Goal: Information Seeking & Learning: Understand process/instructions

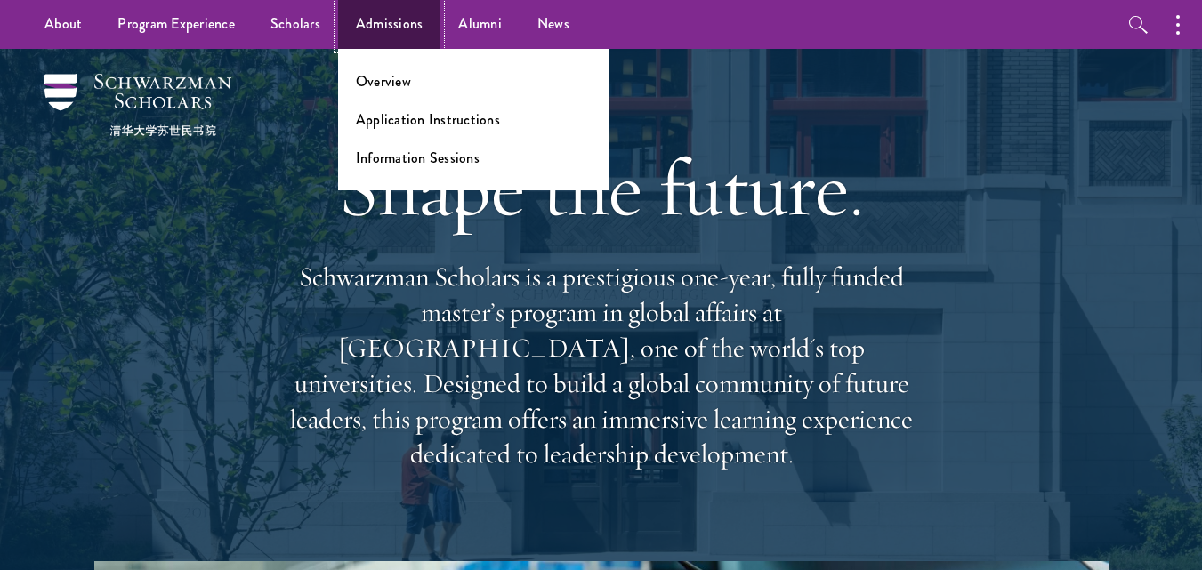
click at [407, 27] on link "Admissions" at bounding box center [389, 24] width 103 height 49
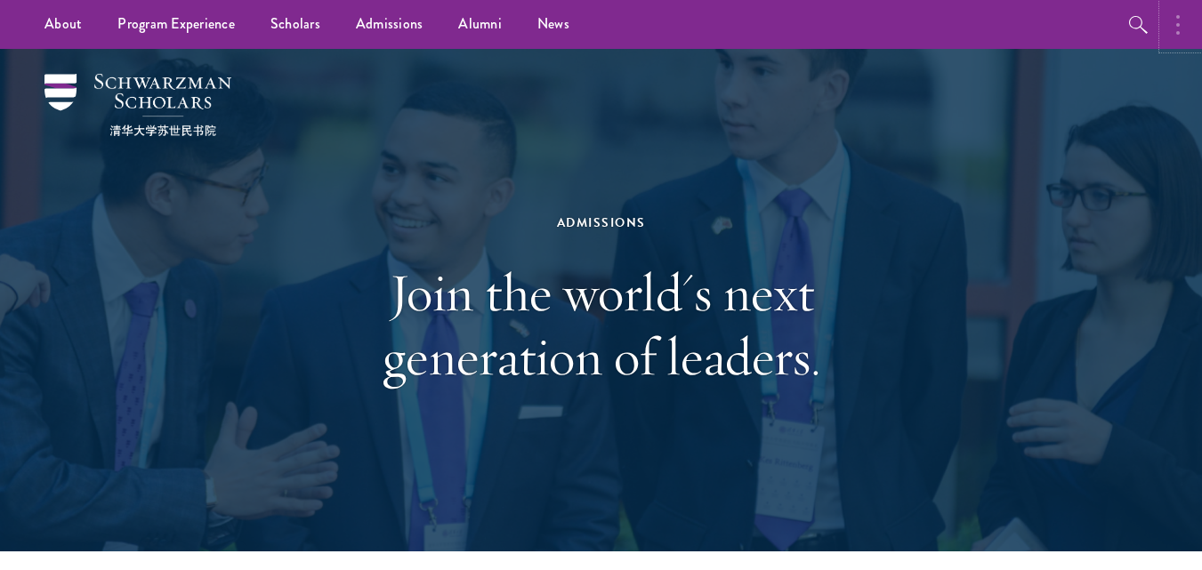
click at [1176, 41] on button "button" at bounding box center [1182, 24] width 39 height 49
click at [1176, 40] on div at bounding box center [1105, 24] width 191 height 49
click at [981, 24] on button "button" at bounding box center [990, 24] width 39 height 49
click at [287, 20] on link "Scholars" at bounding box center [295, 24] width 85 height 49
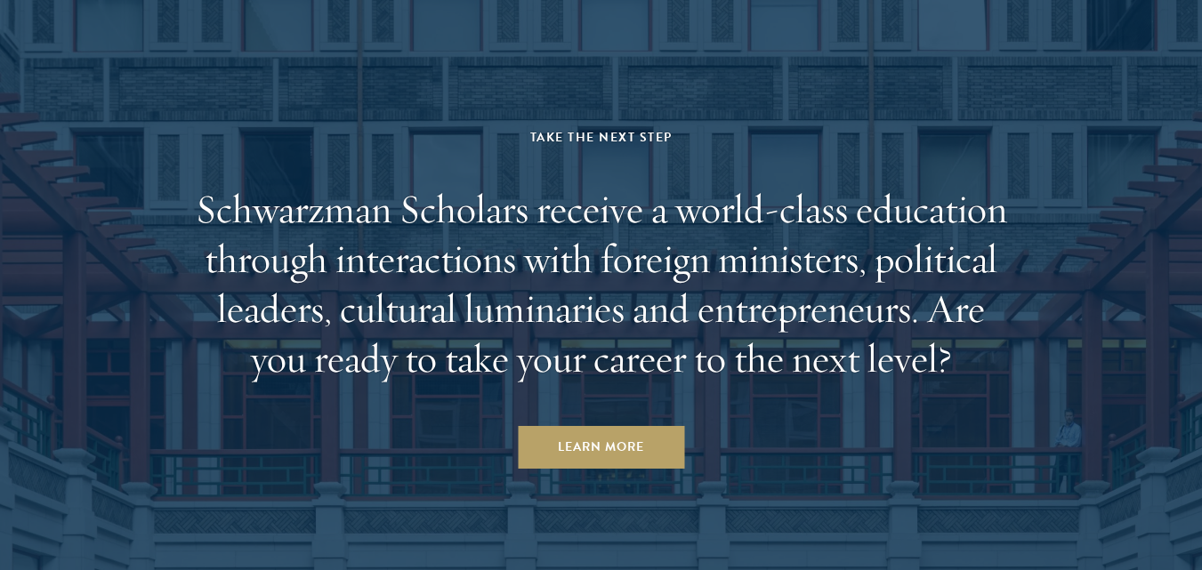
scroll to position [5471, 0]
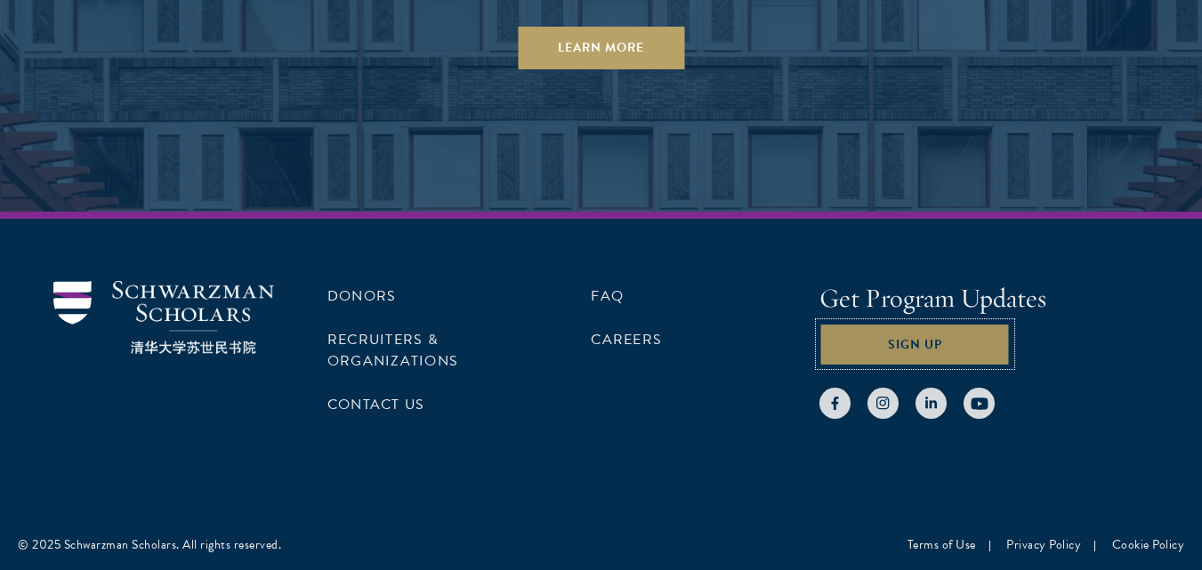
click at [940, 338] on button "Sign Up" at bounding box center [914, 344] width 191 height 43
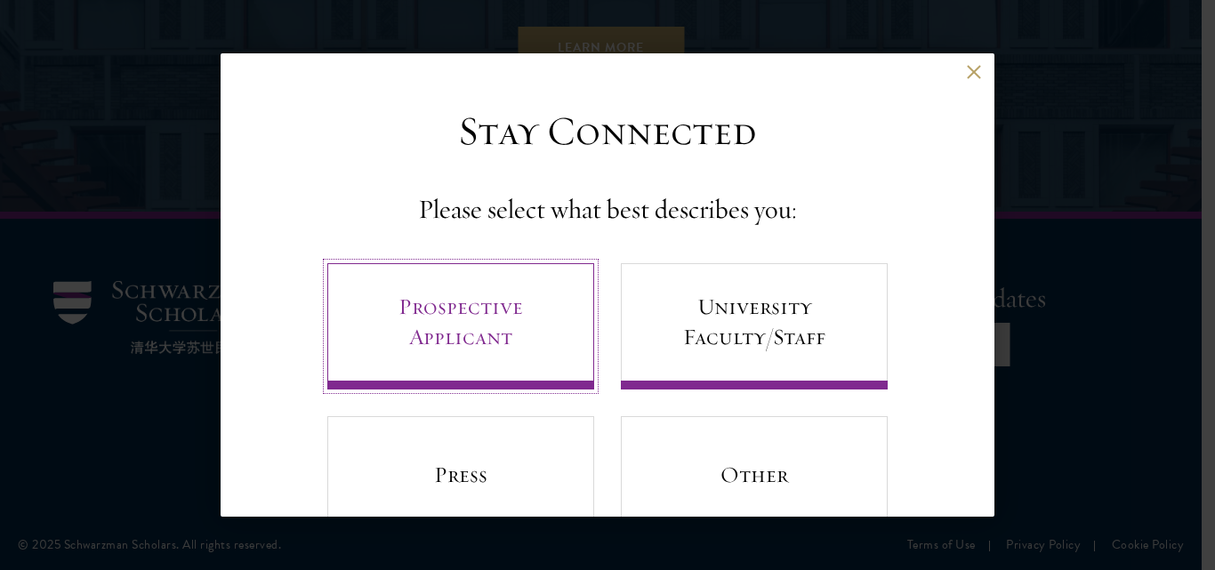
click at [514, 338] on link "Prospective Applicant" at bounding box center [460, 326] width 267 height 126
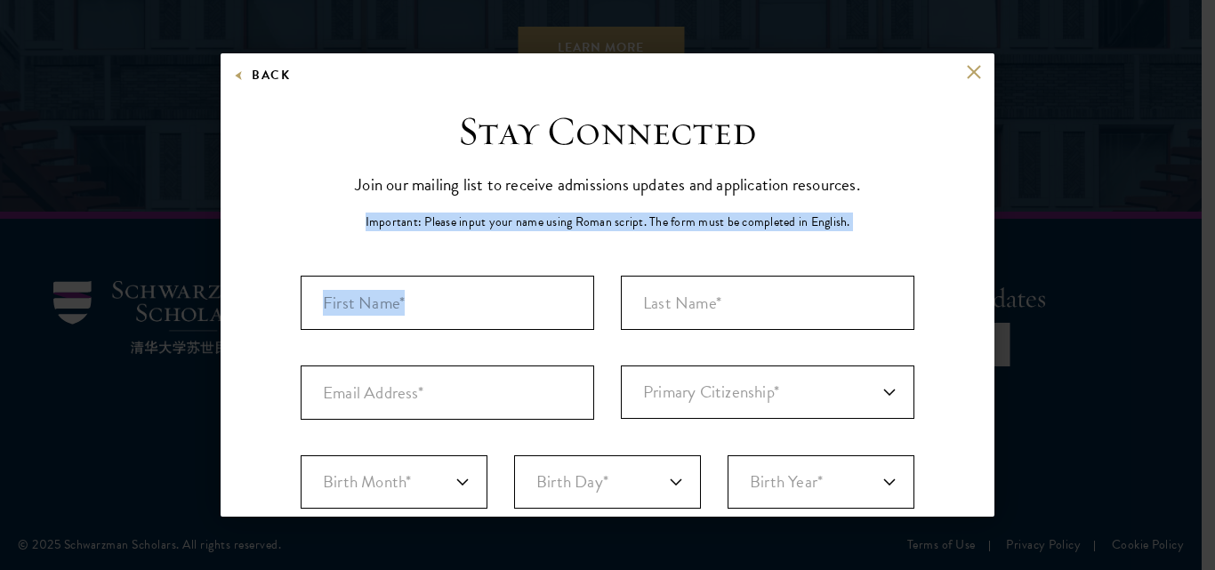
drag, startPoint x: 984, startPoint y: 245, endPoint x: 986, endPoint y: 265, distance: 20.5
click at [984, 252] on div "Back Stay Connected Please select what best describes you: Prospective Applican…" at bounding box center [608, 284] width 774 height 463
click at [966, 68] on button at bounding box center [973, 71] width 15 height 15
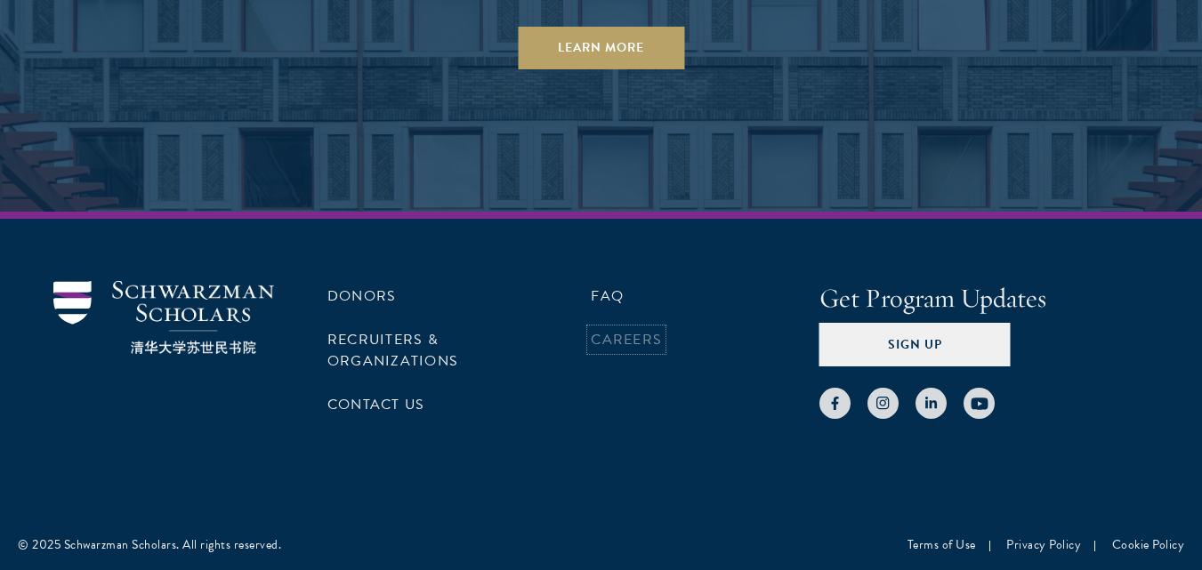
click at [620, 340] on link "Careers" at bounding box center [626, 339] width 71 height 21
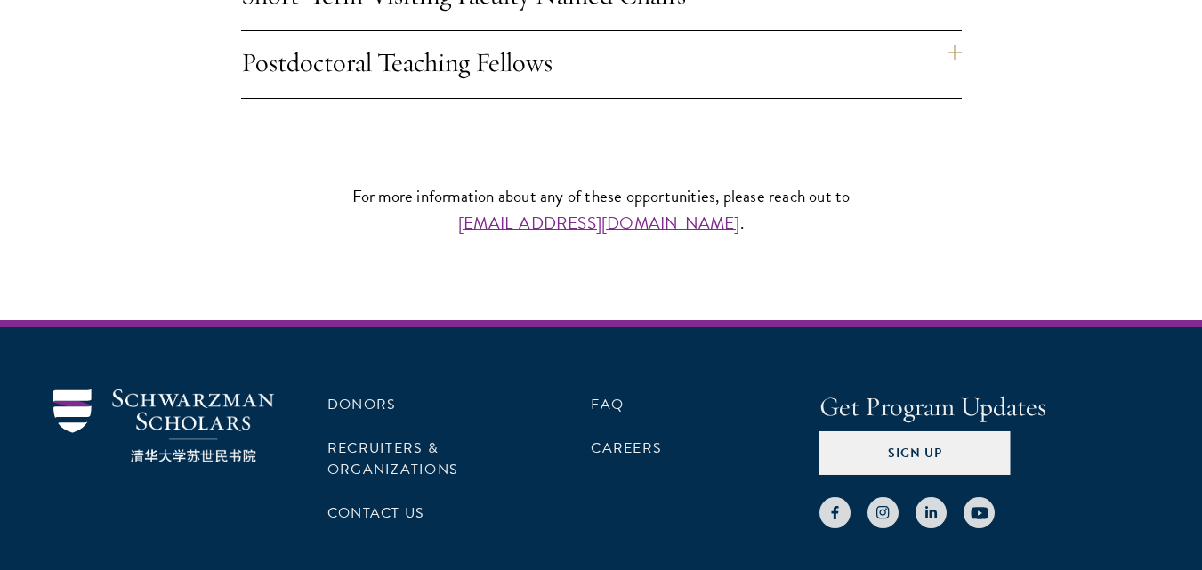
scroll to position [1834, 0]
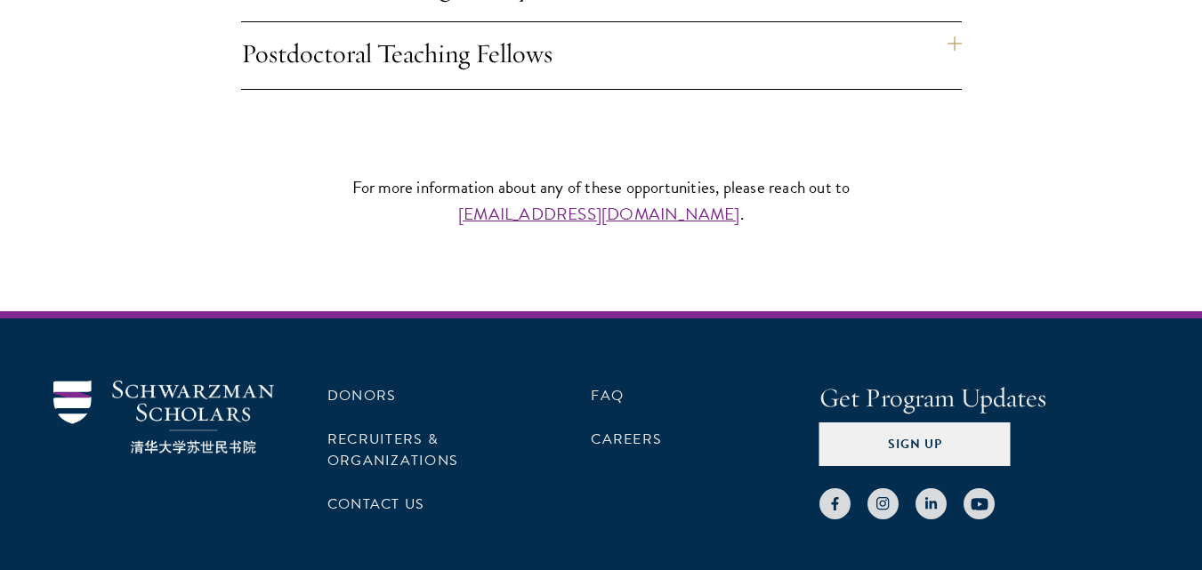
drag, startPoint x: 1214, startPoint y: 129, endPoint x: 1176, endPoint y: 528, distance: 401.2
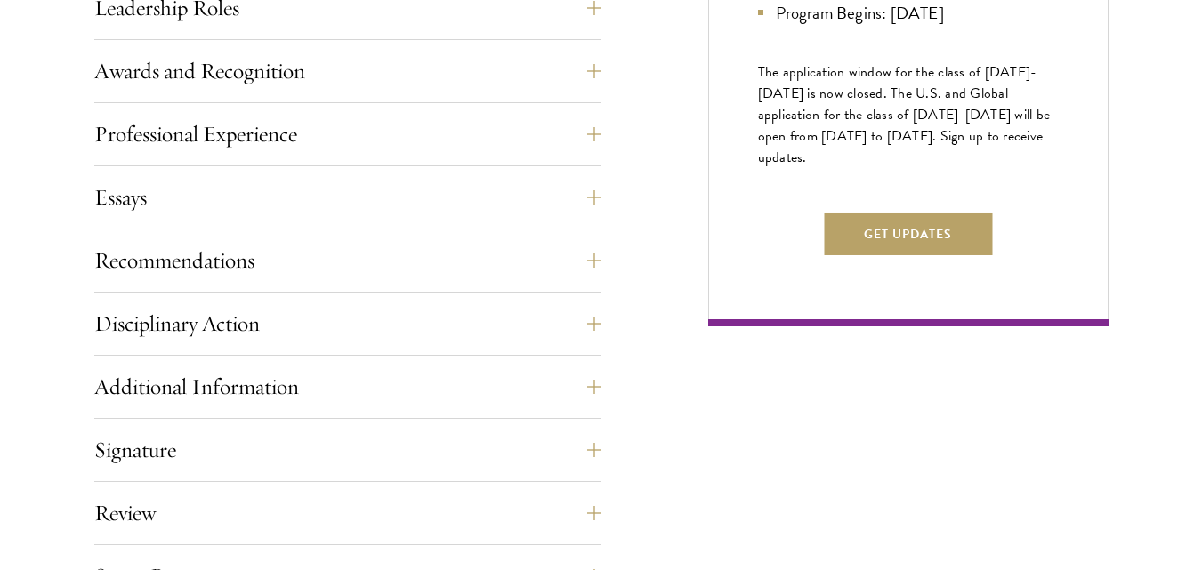
scroll to position [1120, 0]
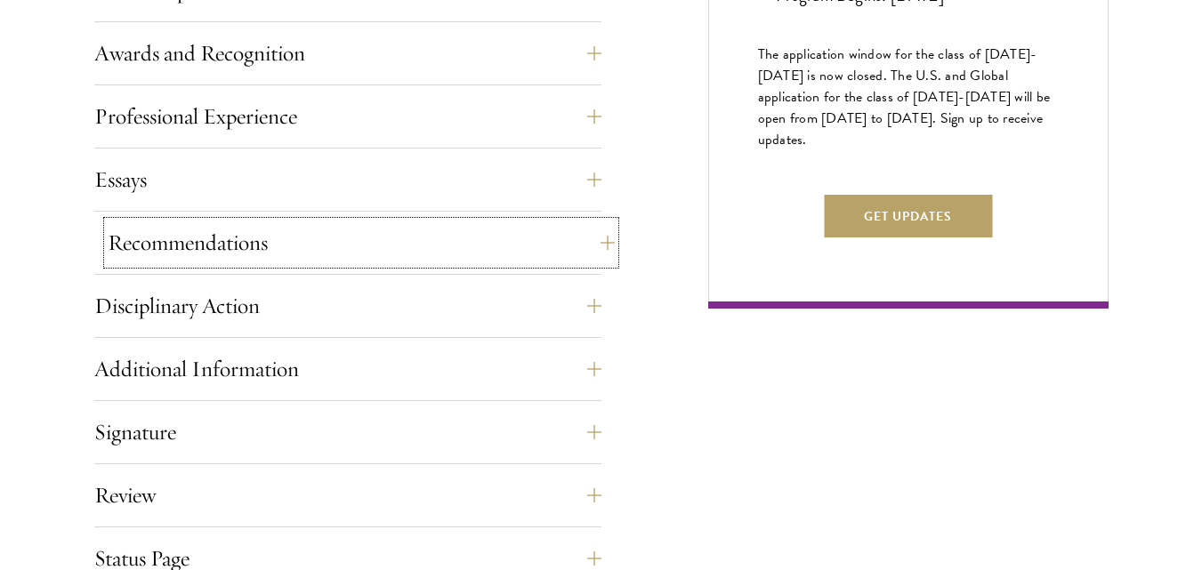
click at [584, 245] on button "Recommendations" at bounding box center [361, 242] width 507 height 43
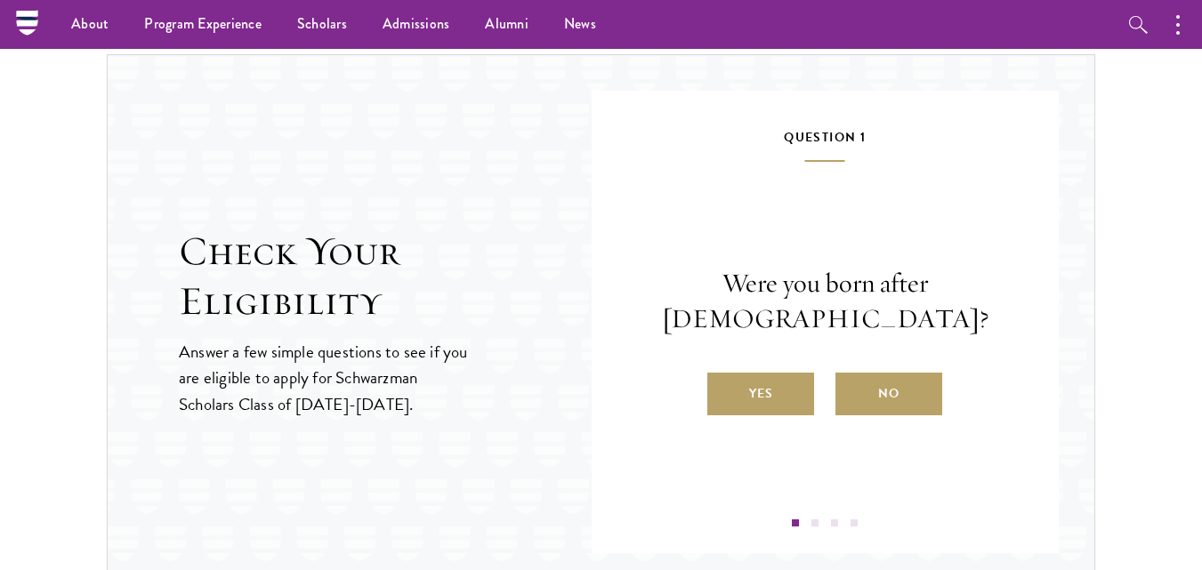
scroll to position [3274, 0]
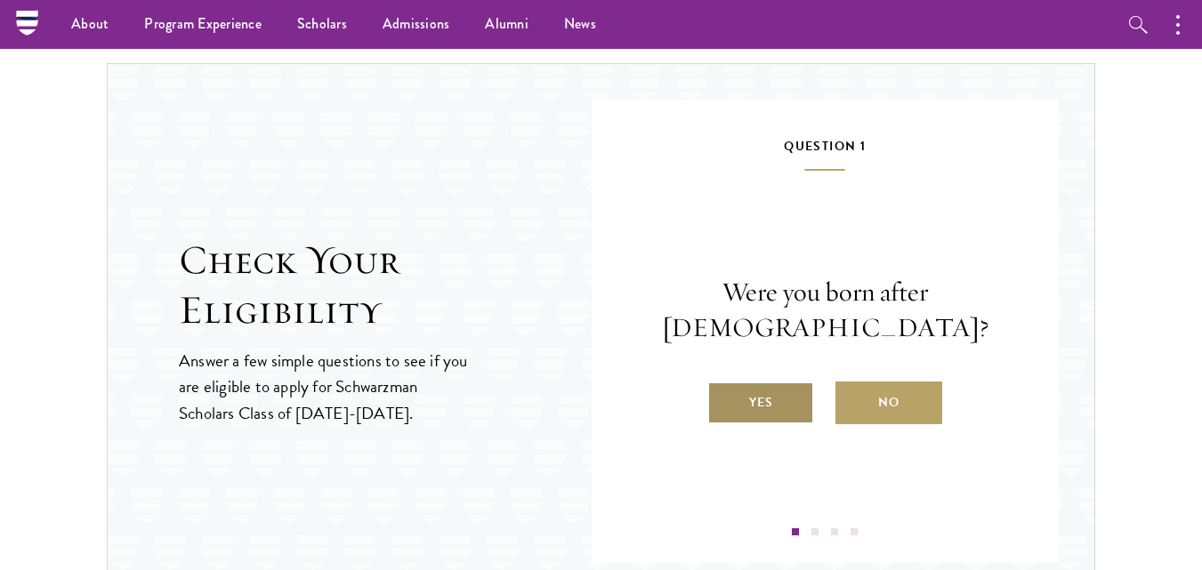
click at [785, 402] on label "Yes" at bounding box center [760, 403] width 107 height 43
click at [723, 399] on input "Yes" at bounding box center [715, 391] width 16 height 16
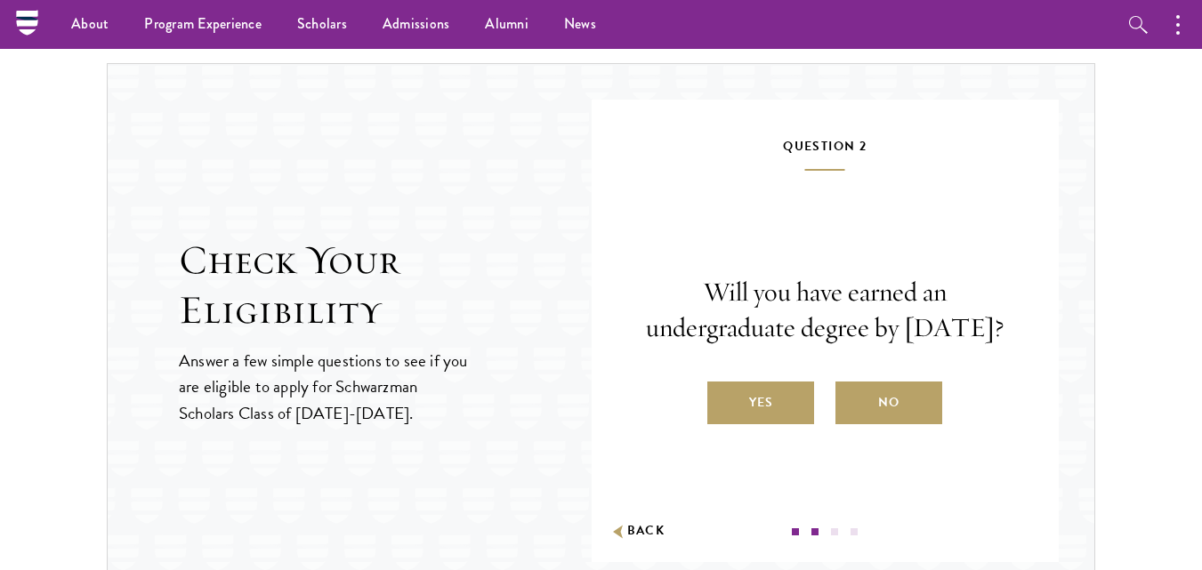
click at [783, 416] on label "Yes" at bounding box center [760, 403] width 107 height 43
click at [723, 399] on input "Yes" at bounding box center [715, 391] width 16 height 16
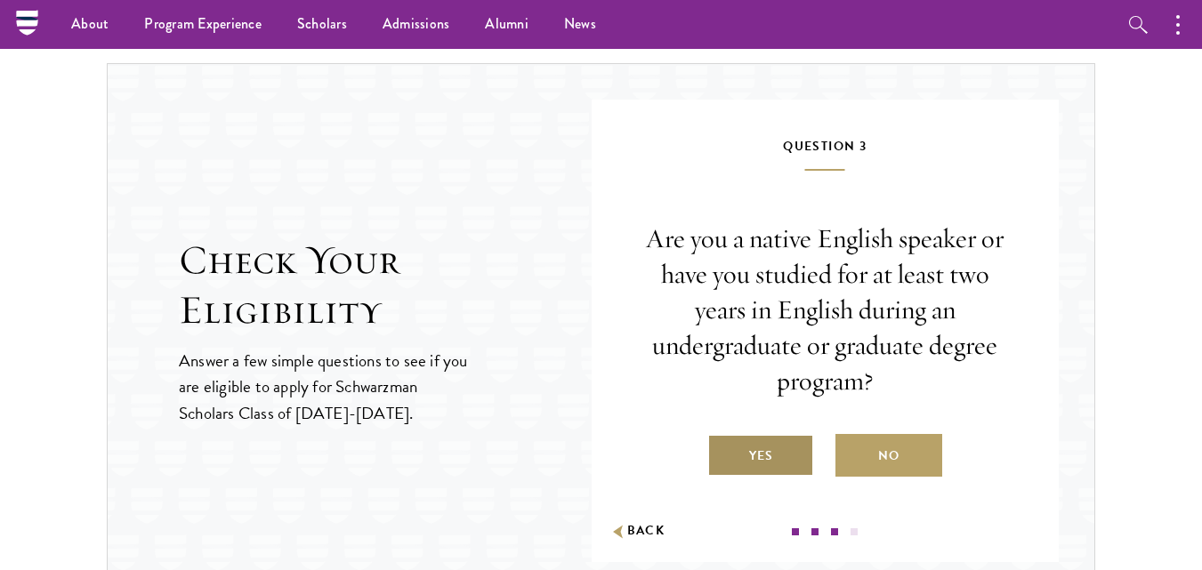
click at [782, 449] on label "Yes" at bounding box center [760, 455] width 107 height 43
click at [723, 449] on input "Yes" at bounding box center [715, 445] width 16 height 16
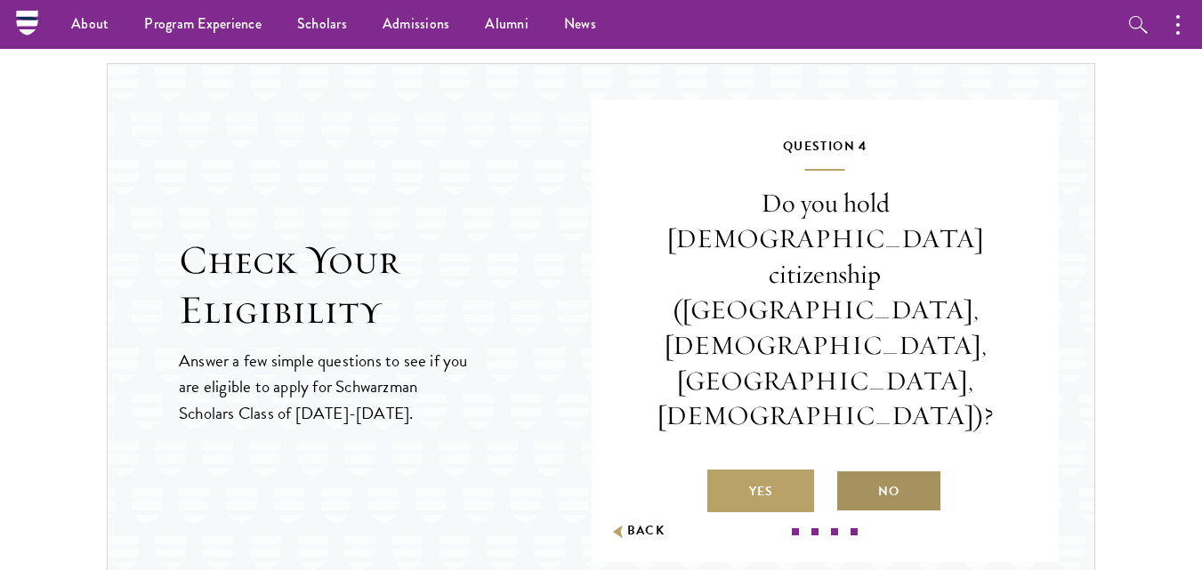
click at [865, 470] on label "No" at bounding box center [888, 491] width 107 height 43
click at [851, 472] on input "No" at bounding box center [843, 480] width 16 height 16
